Goal: Information Seeking & Learning: Learn about a topic

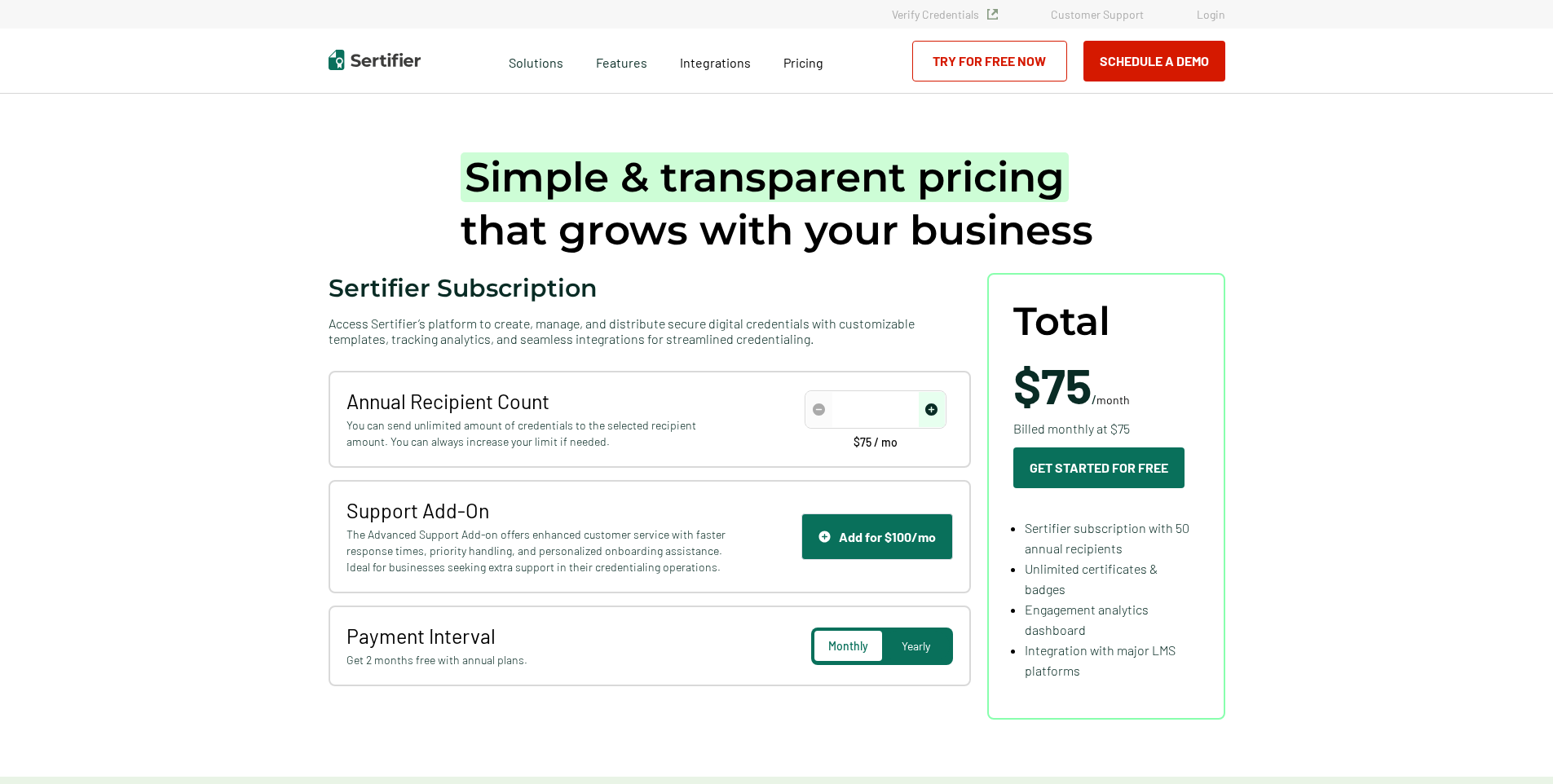
type input "50"
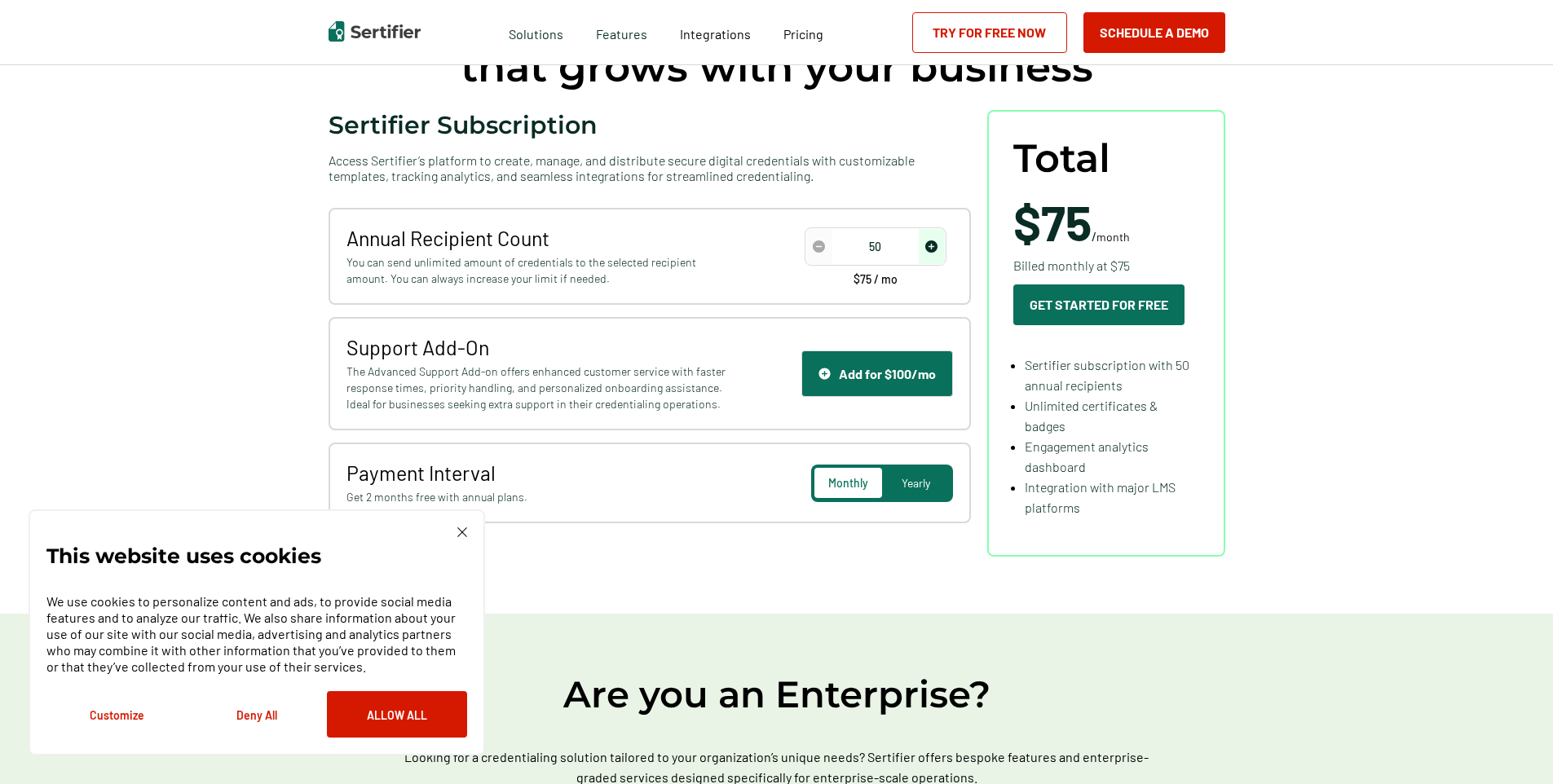
scroll to position [82, 0]
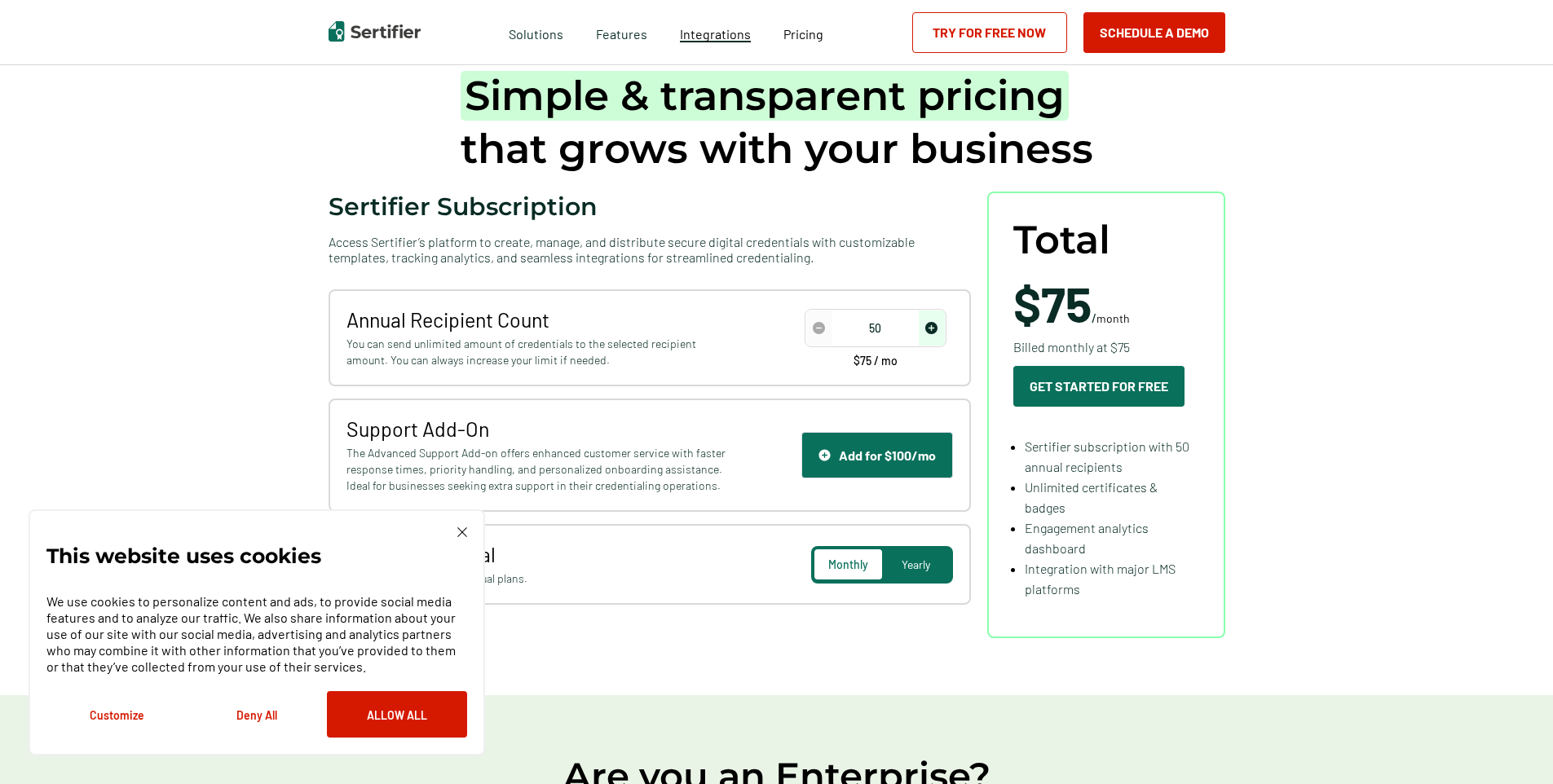
click at [701, 42] on link "Integrations" at bounding box center [715, 32] width 71 height 20
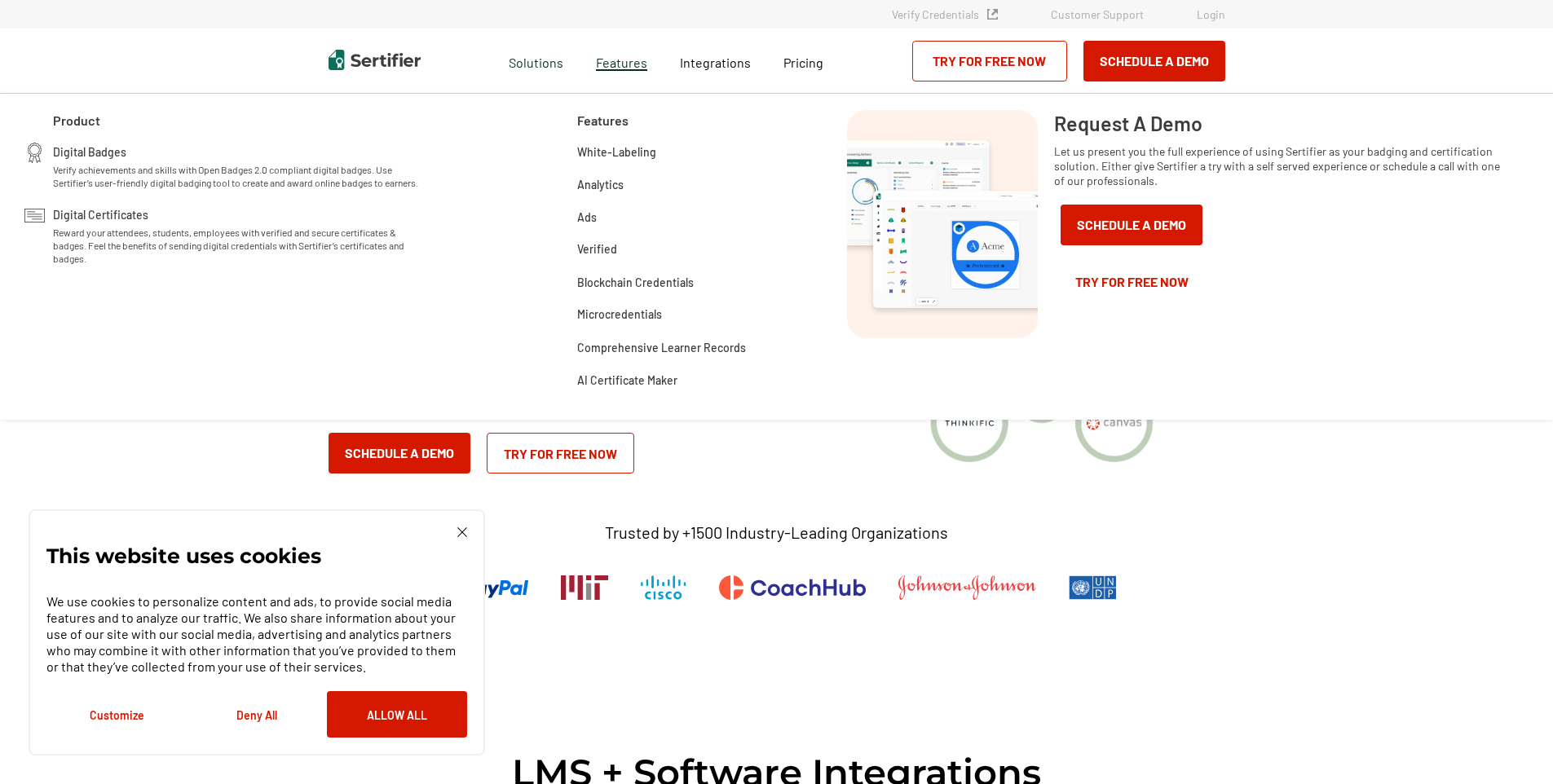
click at [622, 62] on span "Features" at bounding box center [622, 61] width 52 height 20
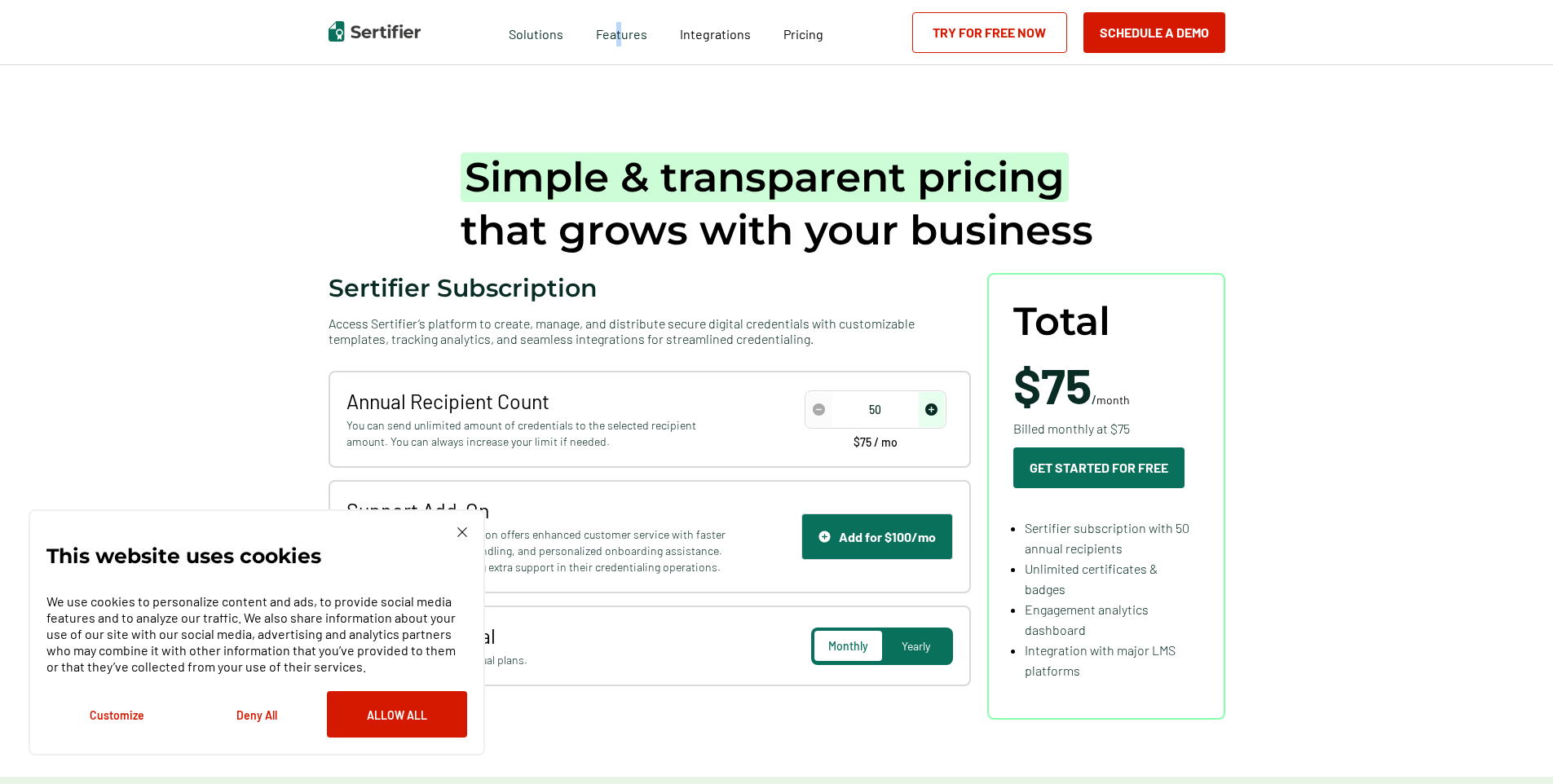
scroll to position [82, 0]
